Goal: Task Accomplishment & Management: Use online tool/utility

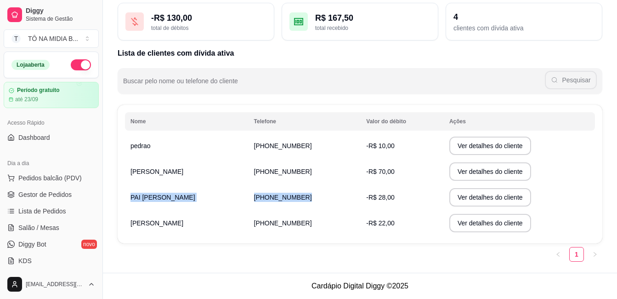
scroll to position [276, 0]
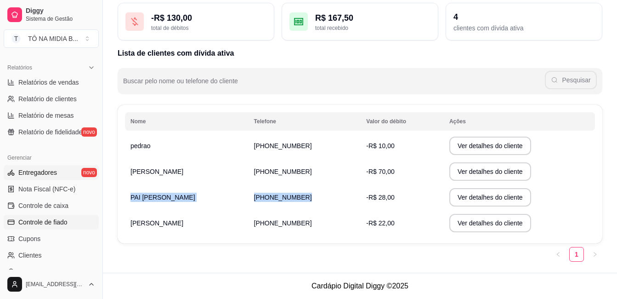
click at [40, 173] on span "Entregadores" at bounding box center [37, 172] width 39 height 9
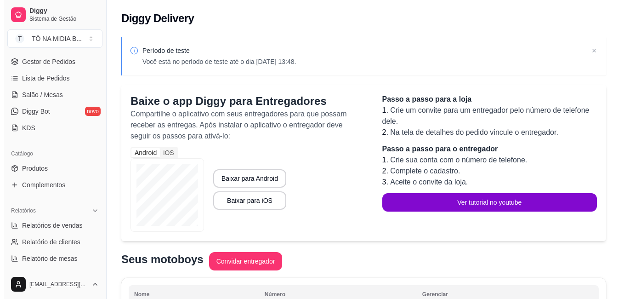
scroll to position [87, 0]
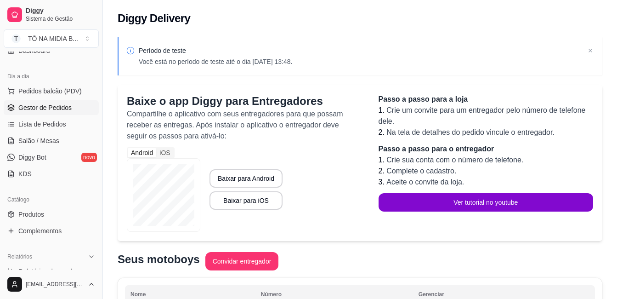
click at [69, 108] on span "Gestor de Pedidos" at bounding box center [44, 107] width 53 height 9
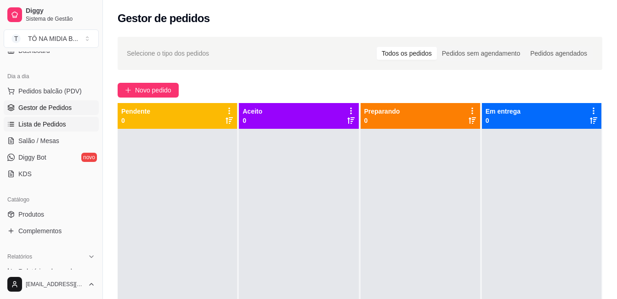
click at [49, 124] on span "Lista de Pedidos" at bounding box center [42, 124] width 48 height 9
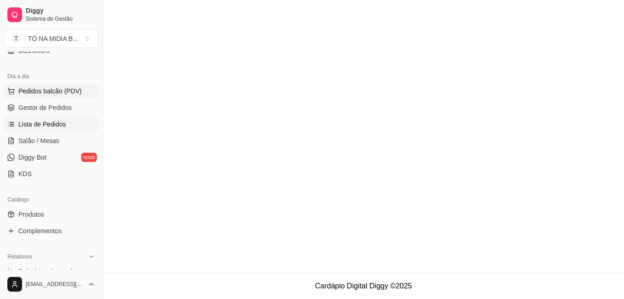
click at [56, 93] on span "Pedidos balcão (PDV)" at bounding box center [49, 90] width 63 height 9
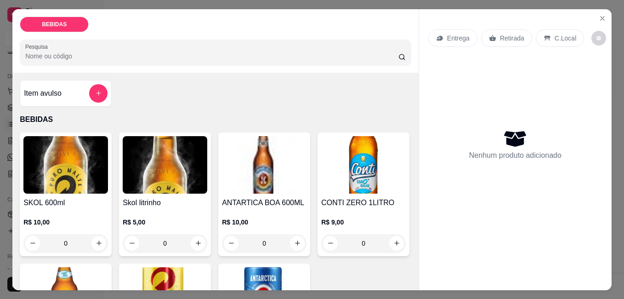
click at [98, 92] on icon "add-separate-item" at bounding box center [98, 93] width 7 height 7
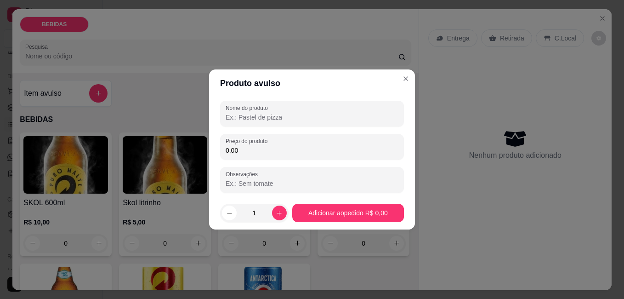
click at [258, 117] on input "Nome do produto" at bounding box center [312, 117] width 173 height 9
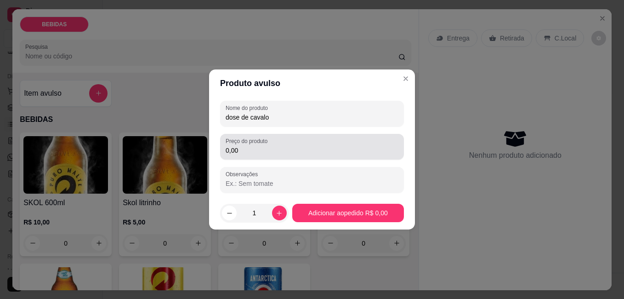
type input "dose de cavalo"
click at [277, 147] on input "0,00" at bounding box center [312, 150] width 173 height 9
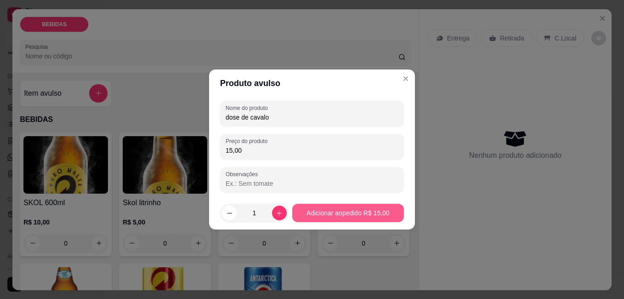
type input "15,00"
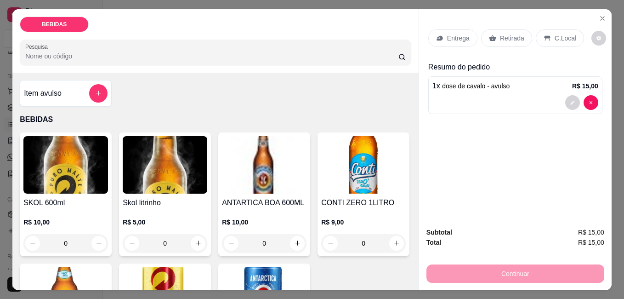
click at [507, 37] on p "Retirada" at bounding box center [512, 38] width 24 height 9
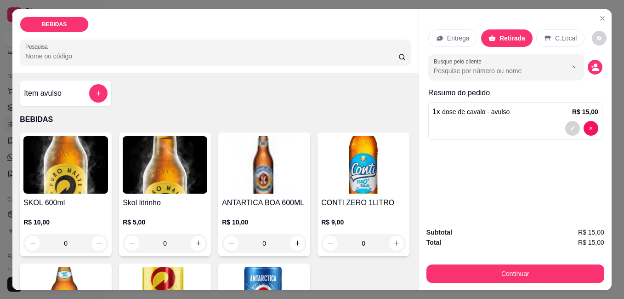
click at [542, 121] on div at bounding box center [516, 128] width 166 height 15
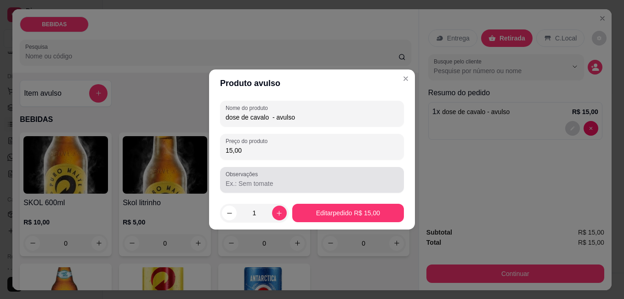
click at [302, 178] on div at bounding box center [312, 180] width 173 height 18
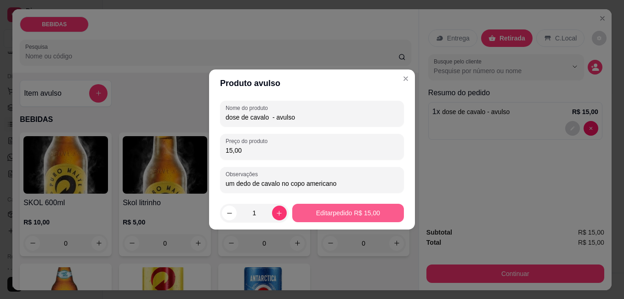
type input "um dedo de cavalo no copo americano"
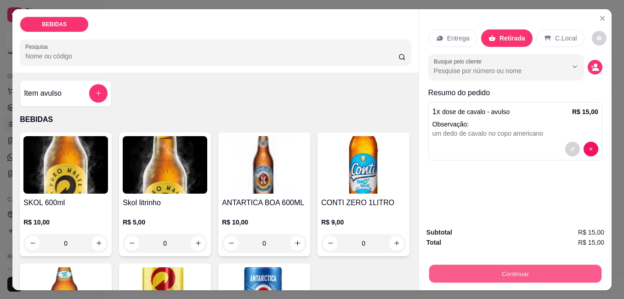
click at [554, 272] on button "Continuar" at bounding box center [515, 273] width 172 height 18
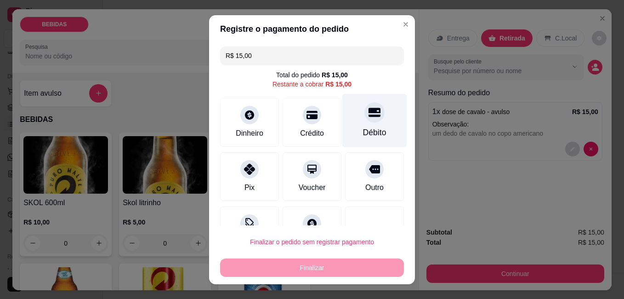
click at [369, 109] on icon at bounding box center [375, 112] width 12 height 9
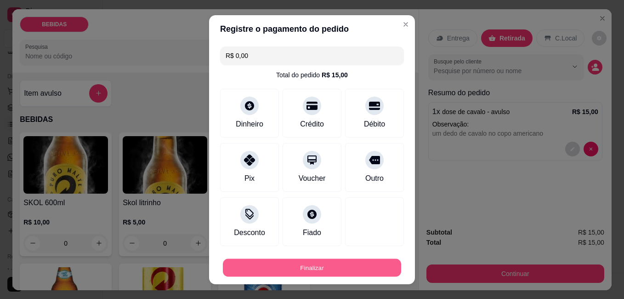
click at [370, 268] on button "Finalizar" at bounding box center [312, 267] width 178 height 18
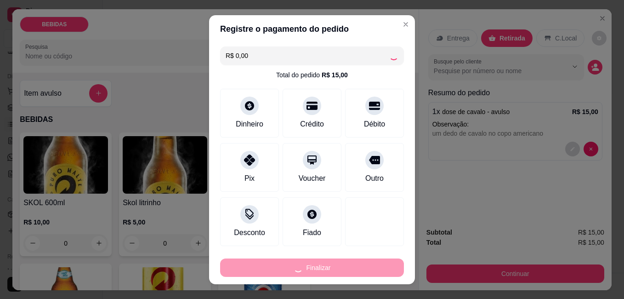
type input "-R$ 15,00"
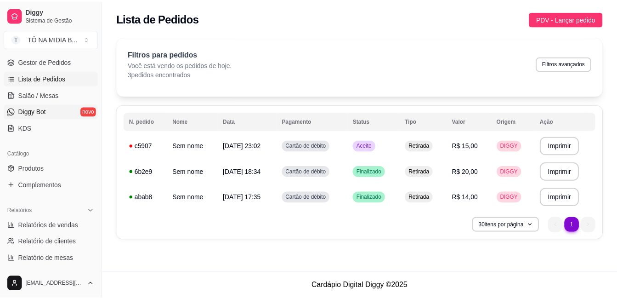
scroll to position [87, 0]
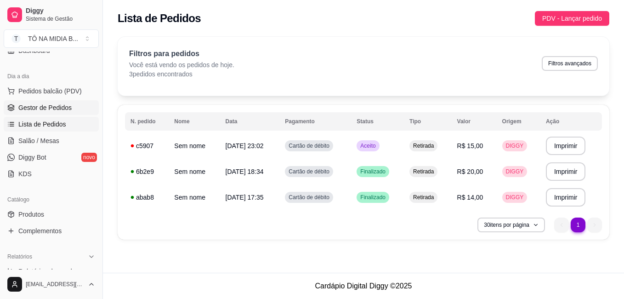
click at [48, 108] on span "Gestor de Pedidos" at bounding box center [44, 107] width 53 height 9
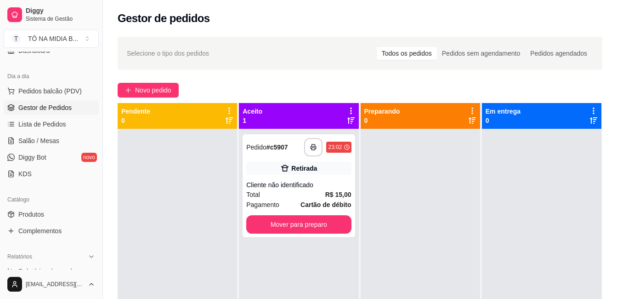
scroll to position [179, 0]
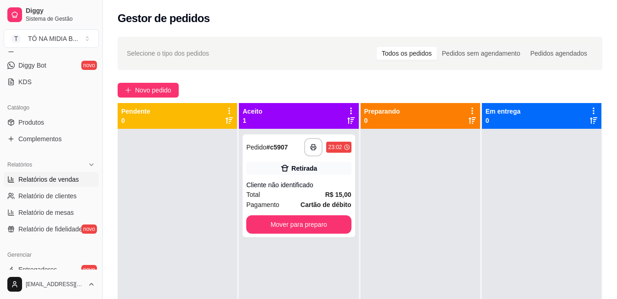
click at [51, 178] on span "Relatórios de vendas" at bounding box center [48, 179] width 61 height 9
select select "ALL"
select select "0"
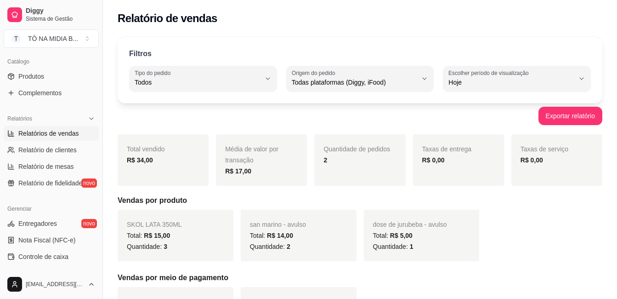
scroll to position [317, 0]
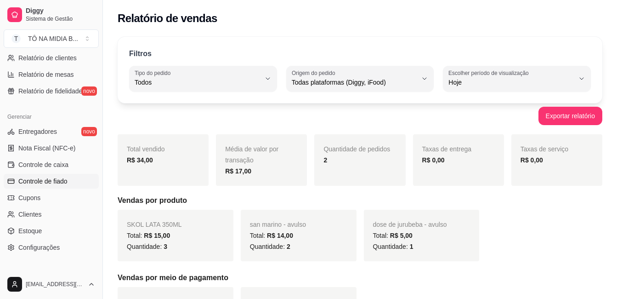
click at [58, 184] on span "Controle de fiado" at bounding box center [42, 181] width 49 height 9
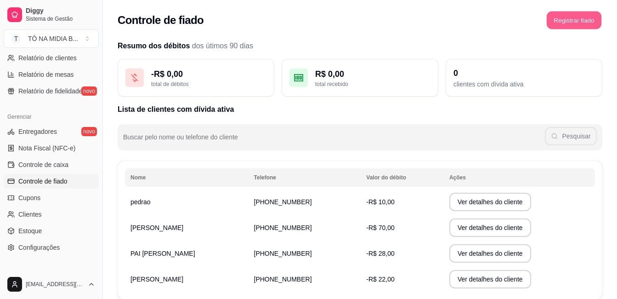
click at [577, 24] on button "Registrar fiado" at bounding box center [574, 20] width 55 height 18
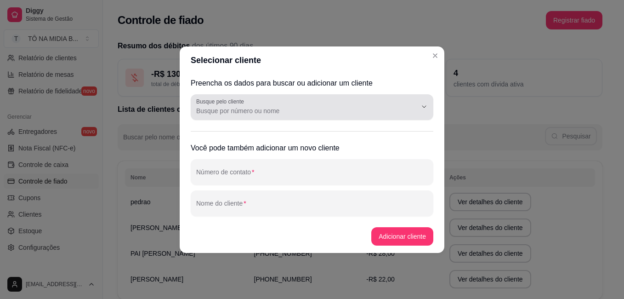
click at [258, 112] on input "Busque pelo cliente" at bounding box center [299, 110] width 206 height 9
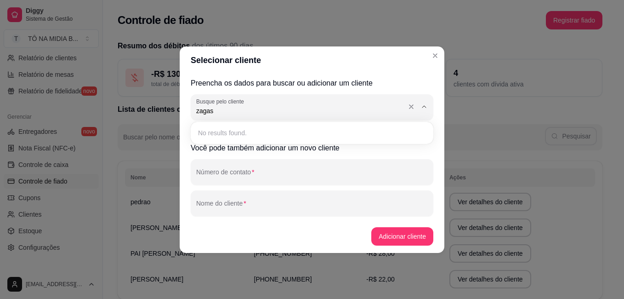
type input "zagas"
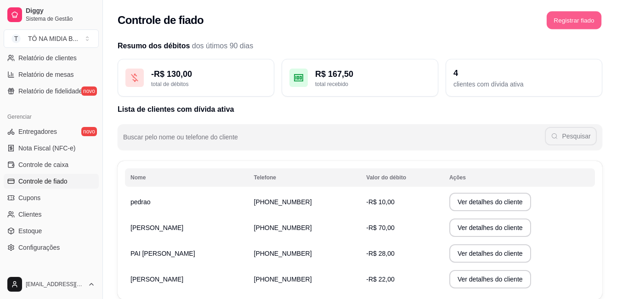
click at [578, 20] on button "Registrar fiado" at bounding box center [574, 20] width 55 height 18
